Goal: Task Accomplishment & Management: Manage account settings

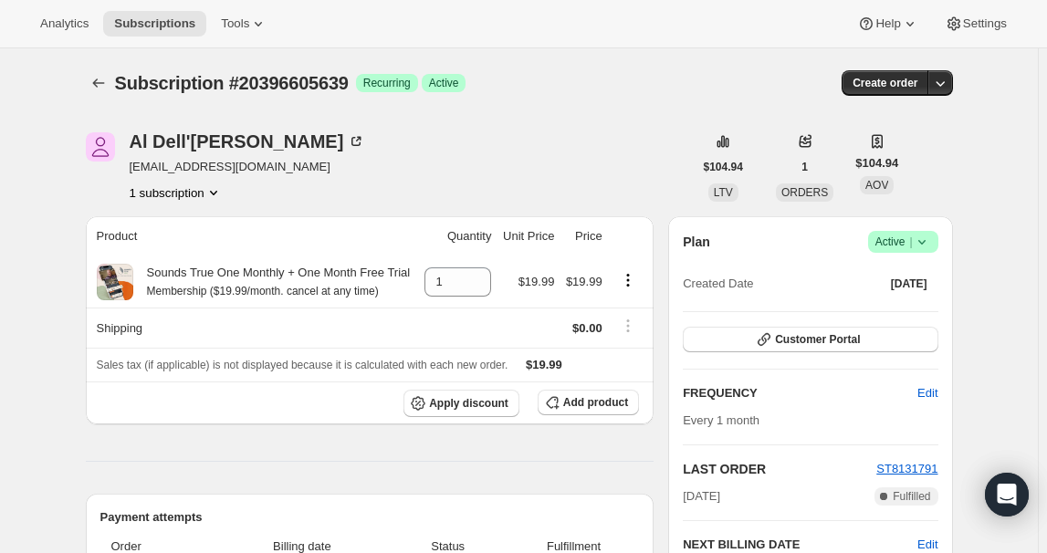
click at [919, 242] on icon at bounding box center [922, 242] width 18 height 18
click at [925, 300] on span "Cancel subscription" at bounding box center [908, 309] width 103 height 18
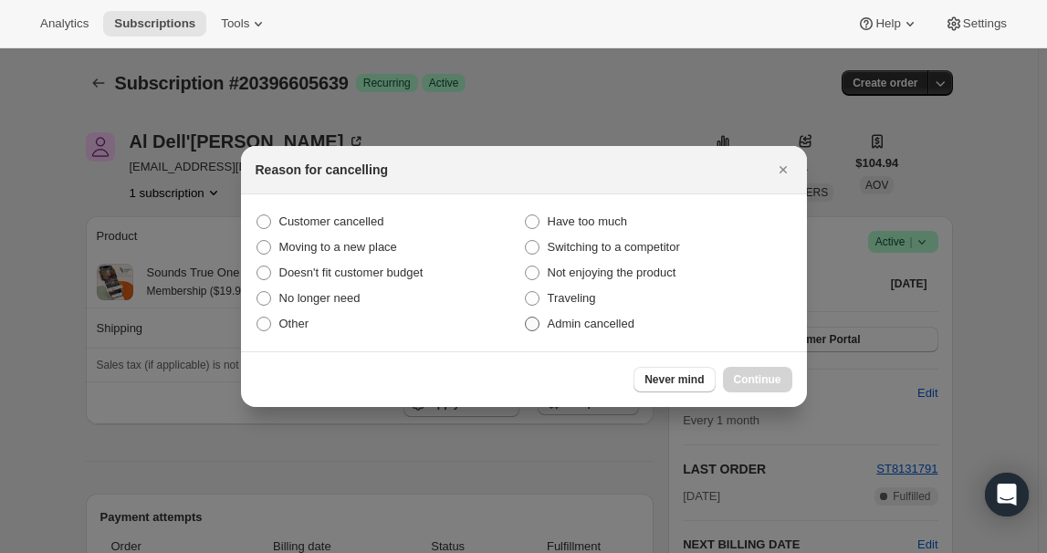
click at [627, 328] on span "Admin cancelled" at bounding box center [591, 324] width 87 height 14
click at [526, 318] on input "Admin cancelled" at bounding box center [525, 317] width 1 height 1
radio input "true"
click at [752, 382] on span "Continue" at bounding box center [757, 380] width 47 height 15
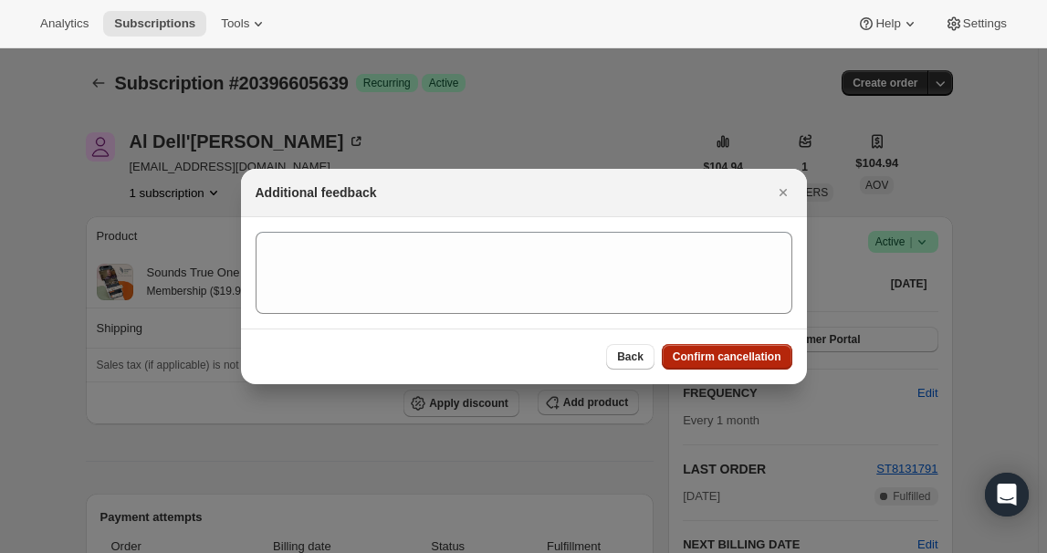
click at [747, 361] on span "Confirm cancellation" at bounding box center [727, 357] width 109 height 15
